Goal: Information Seeking & Learning: Learn about a topic

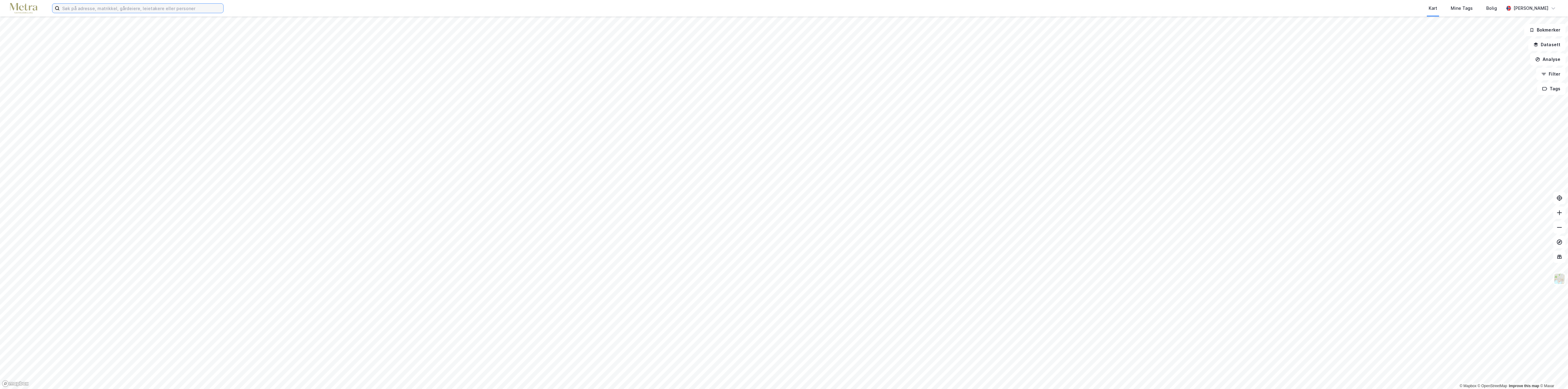
click at [98, 9] on input at bounding box center [141, 8] width 164 height 9
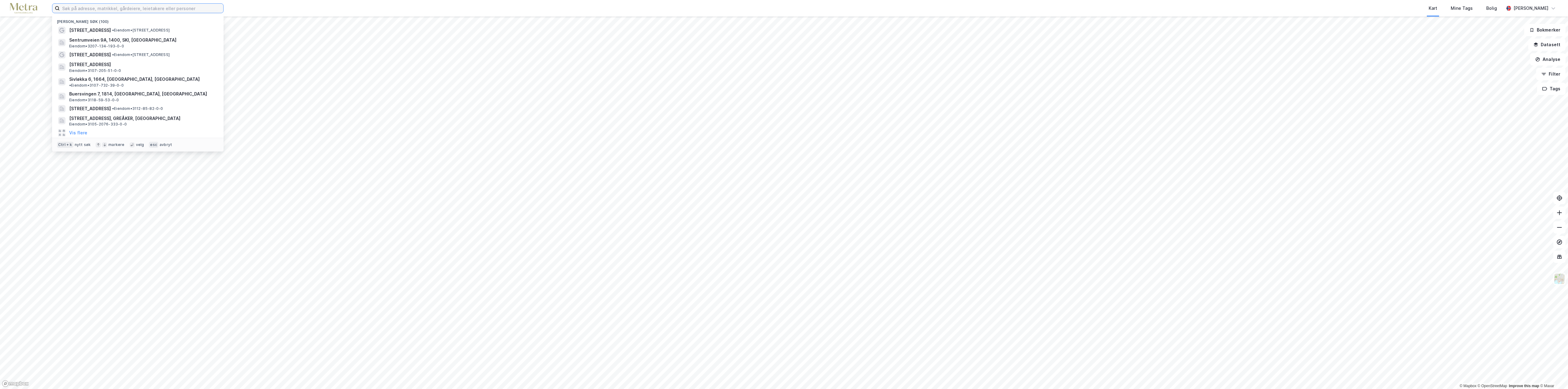
click at [81, 7] on input at bounding box center [141, 8] width 164 height 9
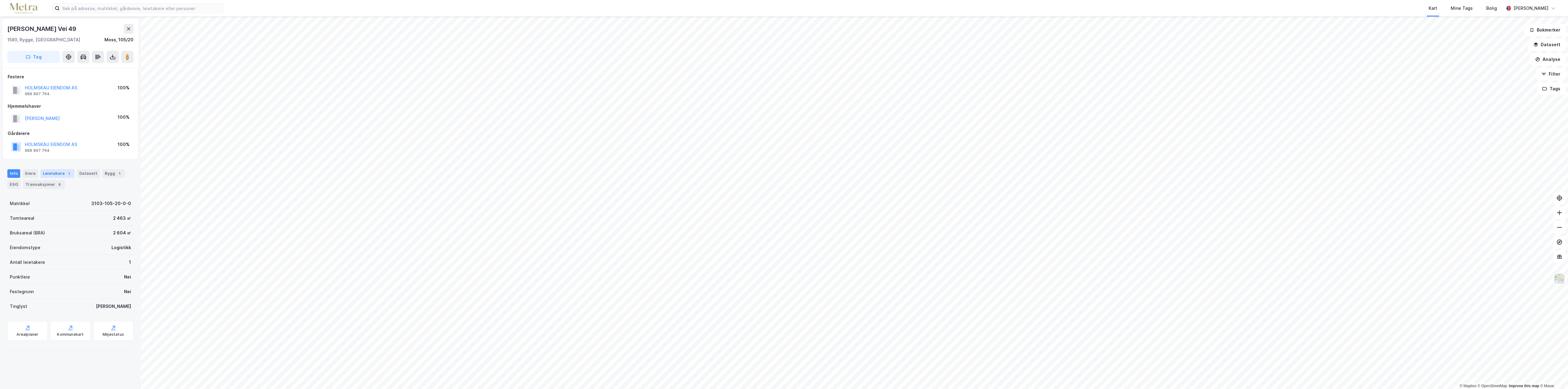
click at [51, 172] on div "Leietakere 1" at bounding box center [57, 173] width 34 height 9
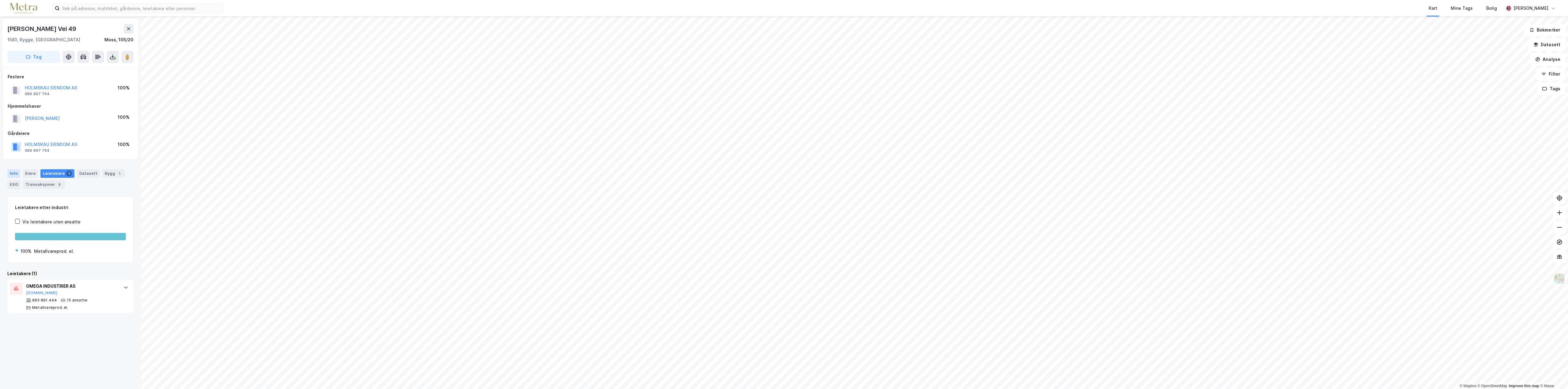
click at [15, 173] on div "Info" at bounding box center [13, 173] width 13 height 9
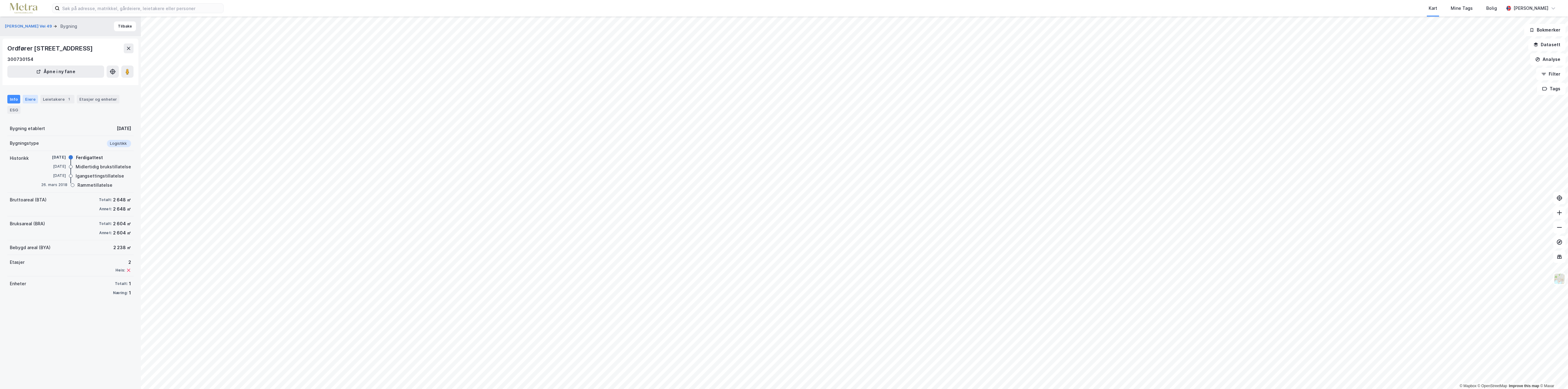
click at [29, 99] on div "Eiere" at bounding box center [30, 99] width 15 height 9
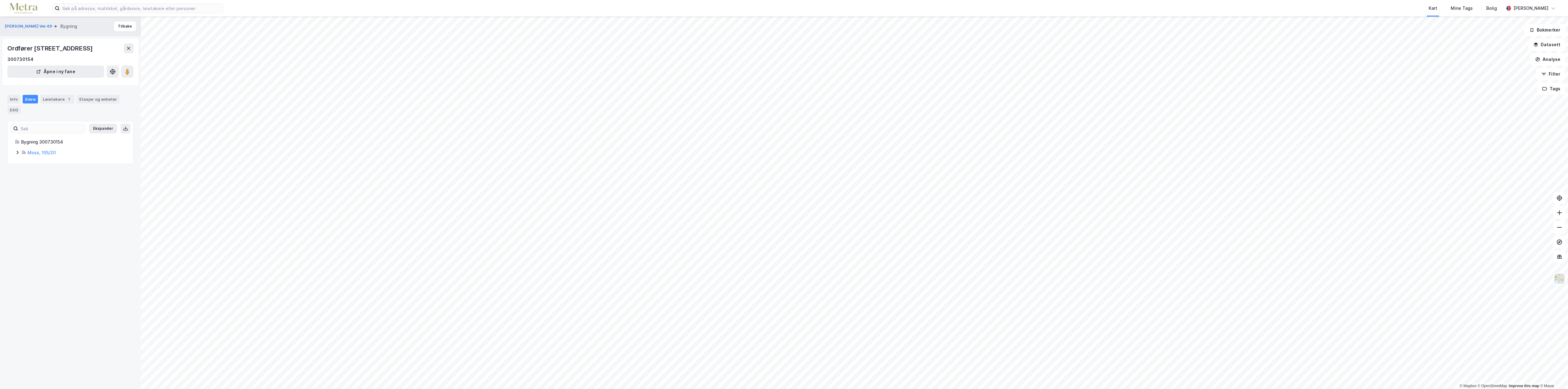
click at [6, 99] on div "Info Eiere Leietakere 1 Etasjer og enheter ESG" at bounding box center [70, 102] width 141 height 29
click at [13, 100] on div "Info" at bounding box center [13, 99] width 13 height 9
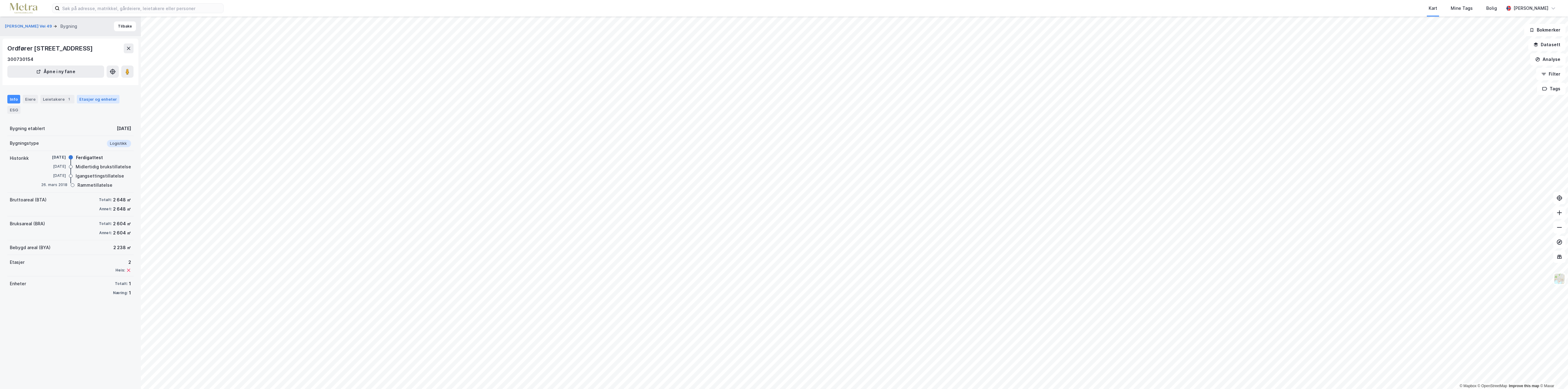
click at [96, 102] on div "Etasjer og enheter" at bounding box center [98, 99] width 38 height 5
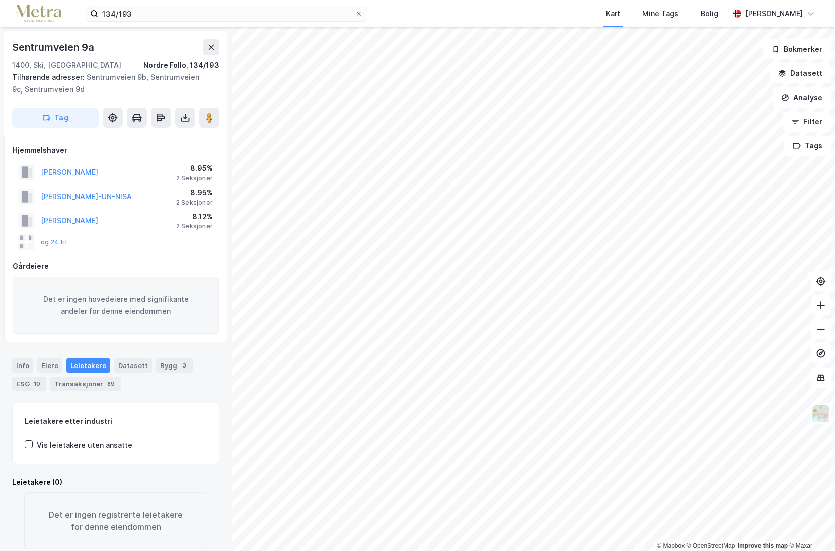
scroll to position [1, 0]
